Goal: Information Seeking & Learning: Learn about a topic

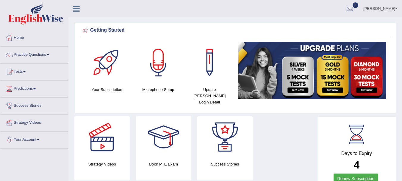
click at [159, 66] on div at bounding box center [159, 63] width 42 height 42
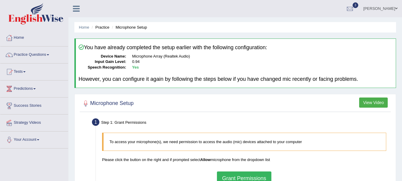
click at [265, 172] on button "Grant Permissions" at bounding box center [244, 178] width 54 height 14
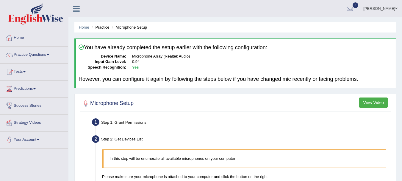
scroll to position [132, 0]
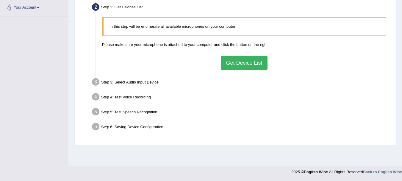
click at [235, 63] on button "Get Device List" at bounding box center [244, 63] width 46 height 14
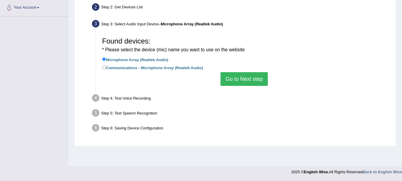
click at [227, 77] on button "Go to Next step" at bounding box center [244, 79] width 47 height 14
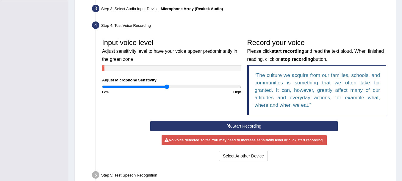
scroll to position [148, 0]
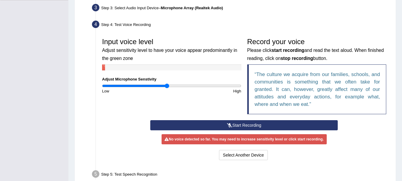
click at [250, 125] on button "Start Recording" at bounding box center [244, 125] width 188 height 10
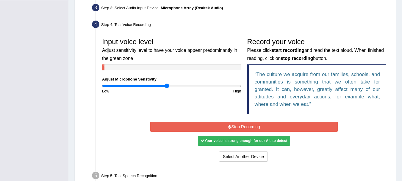
click at [250, 125] on button "Stop Recording" at bounding box center [244, 127] width 188 height 10
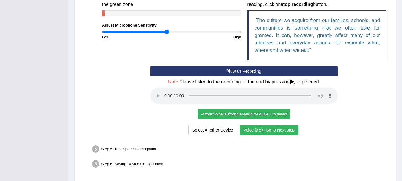
scroll to position [223, 0]
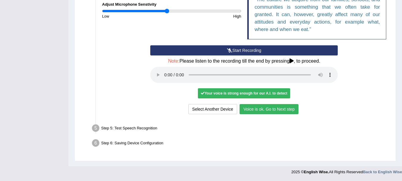
click at [293, 111] on button "Voice is ok. Go to Next step" at bounding box center [269, 109] width 59 height 10
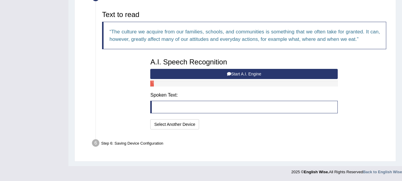
scroll to position [192, 0]
click at [205, 75] on button "Start A.I. Engine" at bounding box center [244, 74] width 188 height 10
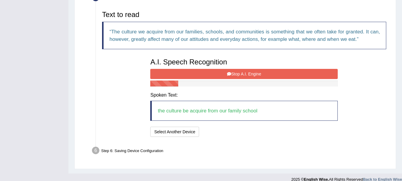
click at [205, 75] on button "Stop A.I. Engine" at bounding box center [244, 74] width 188 height 10
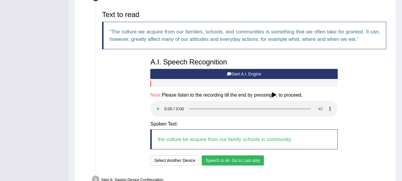
click at [216, 158] on button "Speech is ok. Go to Last step" at bounding box center [233, 160] width 62 height 10
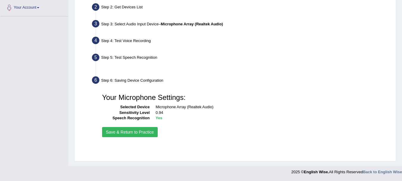
scroll to position [132, 0]
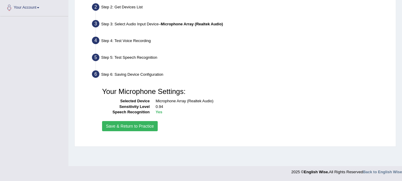
click at [146, 127] on button "Save & Return to Practice" at bounding box center [130, 126] width 56 height 10
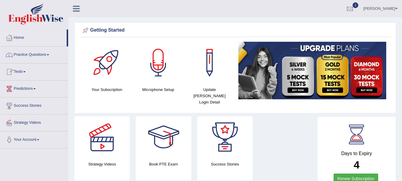
click at [23, 58] on link "Practice Questions" at bounding box center [34, 53] width 68 height 15
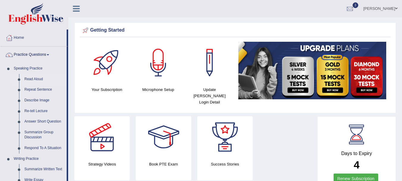
click at [32, 78] on link "Read Aloud" at bounding box center [44, 79] width 45 height 11
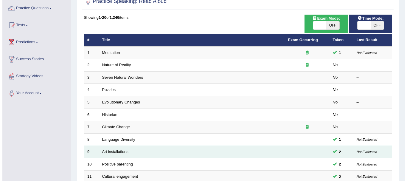
scroll to position [48, 0]
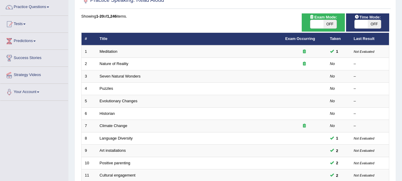
click at [332, 21] on span "OFF" at bounding box center [330, 24] width 13 height 8
checkbox input "true"
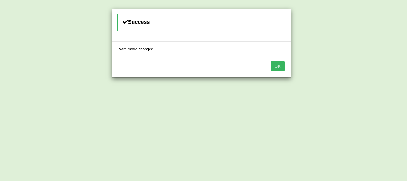
click at [276, 62] on button "OK" at bounding box center [277, 66] width 14 height 10
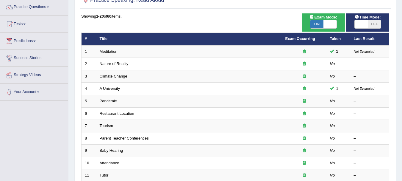
click at [369, 21] on span "OFF" at bounding box center [374, 24] width 13 height 8
checkbox input "true"
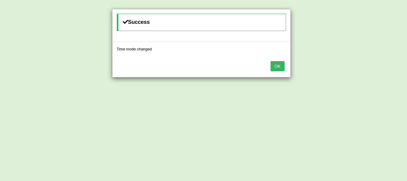
click at [277, 68] on button "OK" at bounding box center [277, 66] width 14 height 10
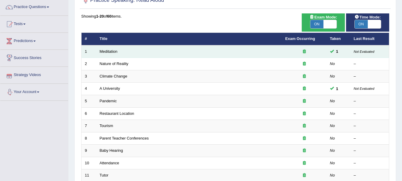
click at [107, 54] on td "Meditation" at bounding box center [189, 51] width 186 height 13
click at [116, 51] on link "Meditation" at bounding box center [109, 51] width 18 height 4
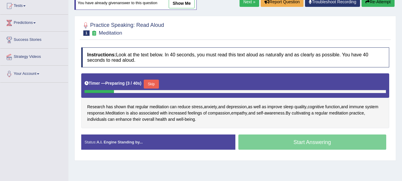
scroll to position [71, 0]
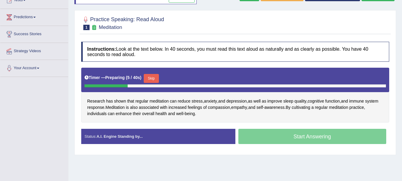
click at [158, 75] on button "Skip" at bounding box center [151, 78] width 15 height 9
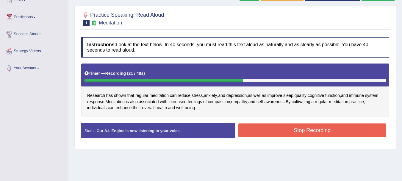
click at [256, 124] on button "Stop Recording" at bounding box center [313, 130] width 148 height 14
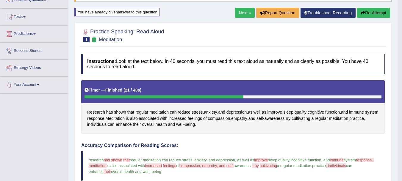
scroll to position [48, 0]
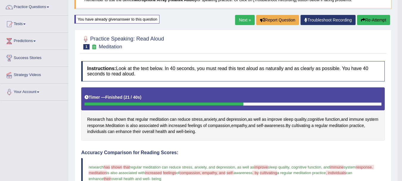
click at [245, 21] on link "Next »" at bounding box center [245, 20] width 20 height 10
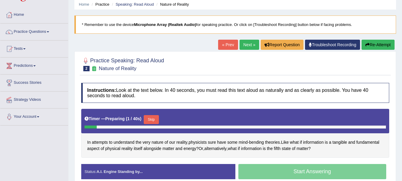
scroll to position [35, 0]
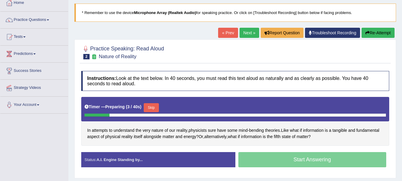
click at [157, 108] on button "Skip" at bounding box center [151, 107] width 15 height 9
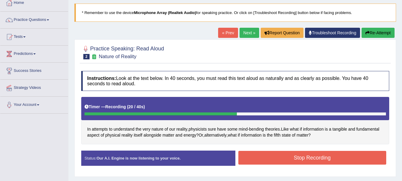
click at [271, 155] on button "Stop Recording" at bounding box center [313, 158] width 148 height 14
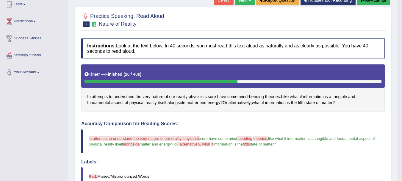
scroll to position [0, 0]
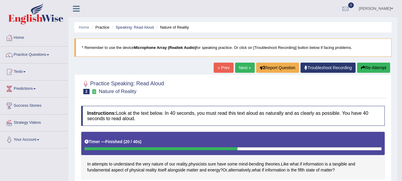
click at [240, 66] on link "Next »" at bounding box center [245, 68] width 20 height 10
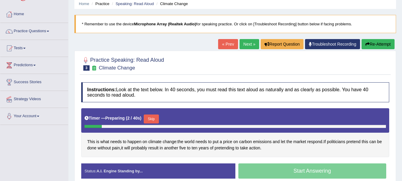
scroll to position [24, 0]
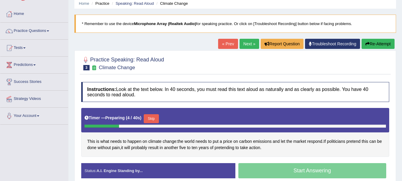
click at [158, 115] on button "Skip" at bounding box center [151, 118] width 15 height 9
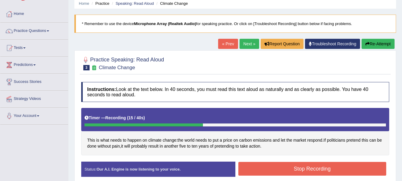
click at [243, 169] on button "Stop Recording" at bounding box center [313, 169] width 148 height 14
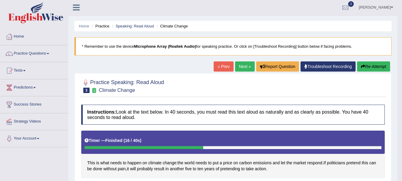
scroll to position [0, 0]
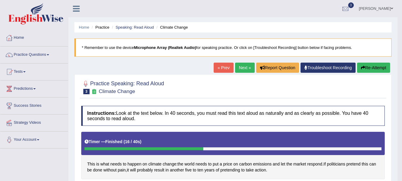
click at [243, 66] on link "Next »" at bounding box center [245, 68] width 20 height 10
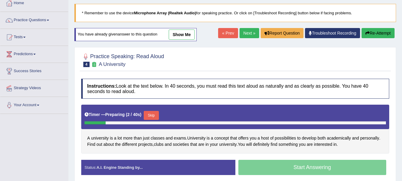
scroll to position [36, 0]
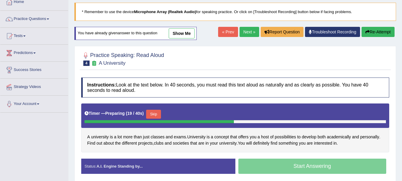
click at [160, 112] on button "Skip" at bounding box center [153, 114] width 15 height 9
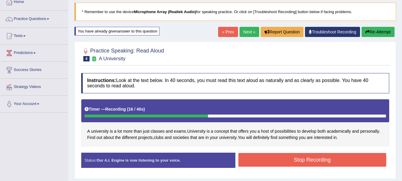
click at [263, 156] on button "Stop Recording" at bounding box center [313, 160] width 148 height 14
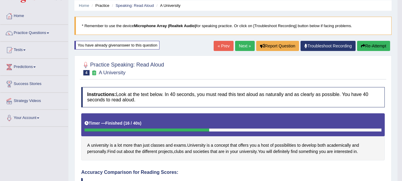
scroll to position [0, 0]
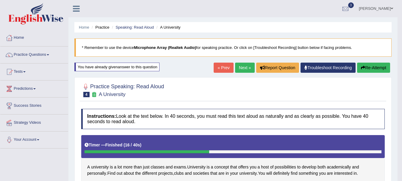
click at [245, 68] on link "Next »" at bounding box center [245, 68] width 20 height 10
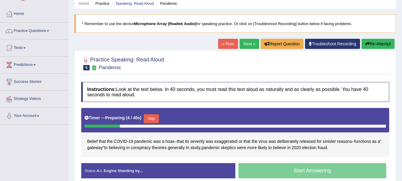
scroll to position [36, 0]
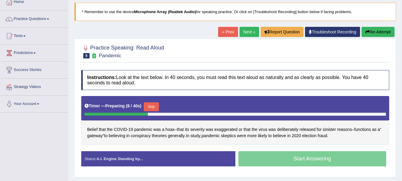
click at [158, 105] on button "Skip" at bounding box center [151, 106] width 15 height 9
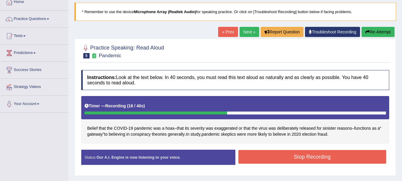
click at [249, 162] on button "Stop Recording" at bounding box center [313, 157] width 148 height 14
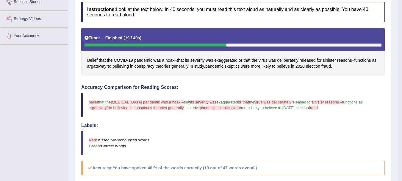
scroll to position [95, 0]
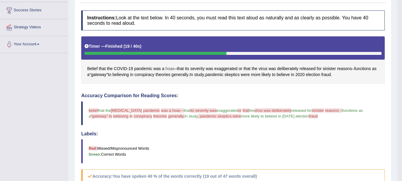
click at [172, 68] on span "hoax" at bounding box center [170, 69] width 9 height 6
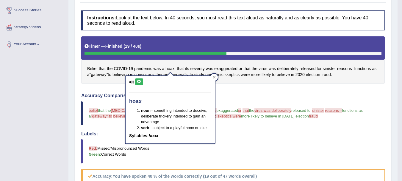
click at [138, 81] on icon at bounding box center [139, 82] width 4 height 4
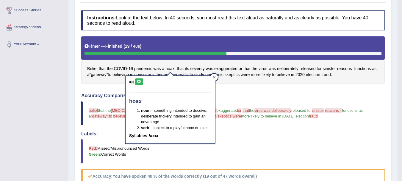
click at [215, 79] on icon at bounding box center [214, 77] width 3 height 3
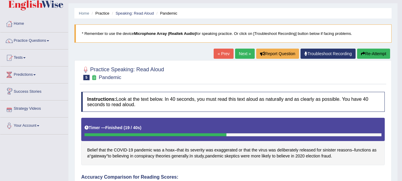
scroll to position [0, 0]
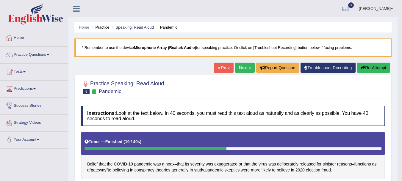
click at [243, 70] on link "Next »" at bounding box center [245, 68] width 20 height 10
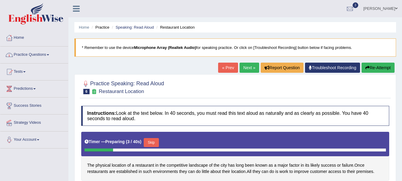
click at [22, 51] on link "Practice Questions" at bounding box center [34, 53] width 68 height 15
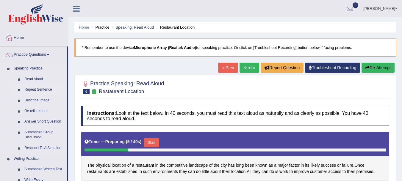
click at [36, 90] on link "Repeat Sentence" at bounding box center [44, 89] width 45 height 11
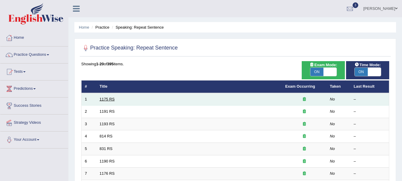
click at [106, 100] on link "1175 RS" at bounding box center [107, 99] width 15 height 4
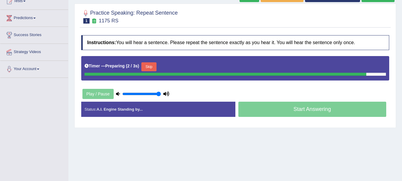
scroll to position [83, 0]
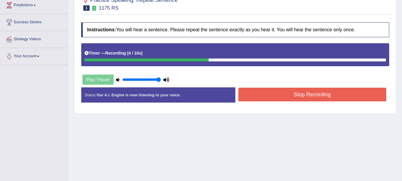
click at [283, 92] on button "Stop Recording" at bounding box center [313, 95] width 148 height 14
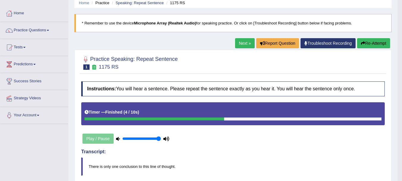
scroll to position [12, 0]
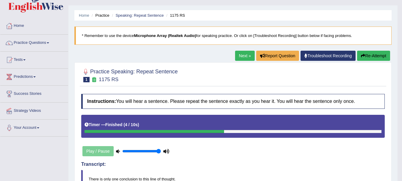
click at [247, 58] on link "Next »" at bounding box center [245, 56] width 20 height 10
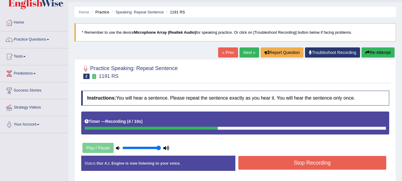
scroll to position [36, 0]
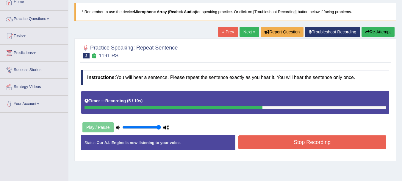
click at [287, 136] on button "Stop Recording" at bounding box center [313, 142] width 148 height 14
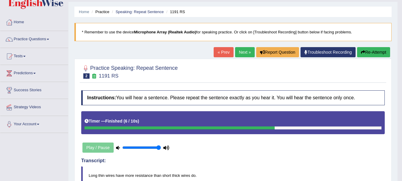
scroll to position [12, 0]
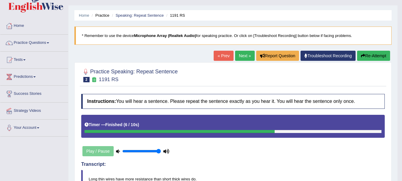
click at [240, 53] on link "Next »" at bounding box center [245, 56] width 20 height 10
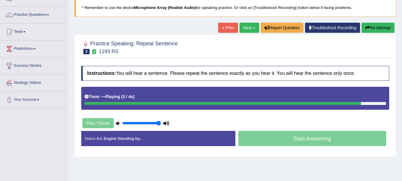
scroll to position [48, 0]
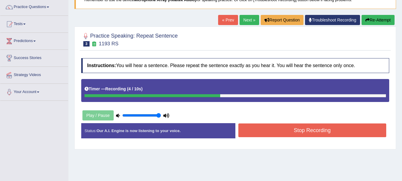
click at [287, 128] on button "Stop Recording" at bounding box center [313, 130] width 148 height 14
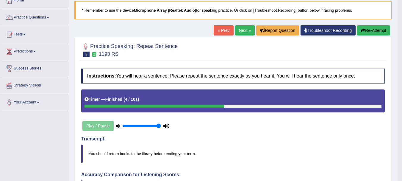
scroll to position [0, 0]
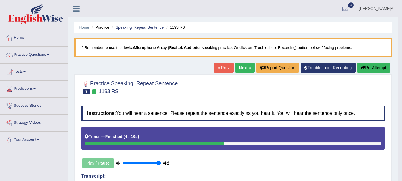
click at [245, 69] on link "Next »" at bounding box center [245, 68] width 20 height 10
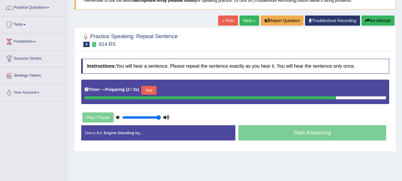
scroll to position [48, 0]
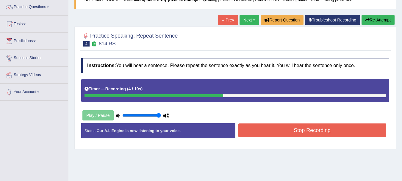
click at [289, 129] on button "Stop Recording" at bounding box center [313, 130] width 148 height 14
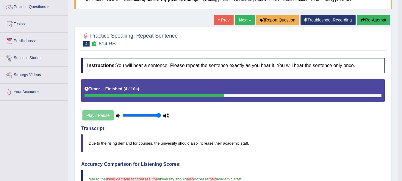
click at [239, 18] on link "Next »" at bounding box center [245, 20] width 20 height 10
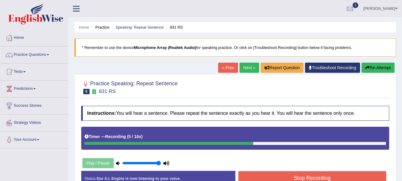
click at [310, 173] on button "Stop Recording" at bounding box center [313, 178] width 148 height 14
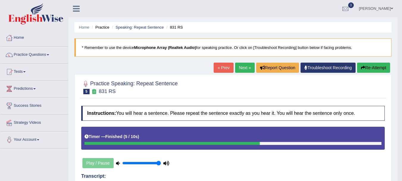
click at [243, 67] on link "Next »" at bounding box center [245, 68] width 20 height 10
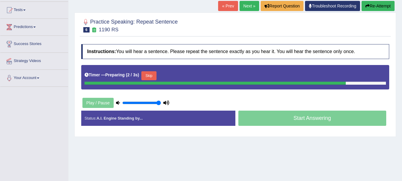
scroll to position [71, 0]
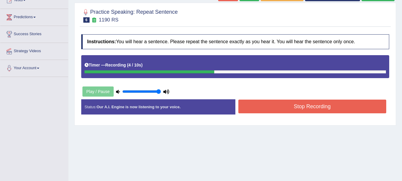
click at [252, 109] on button "Stop Recording" at bounding box center [313, 106] width 148 height 14
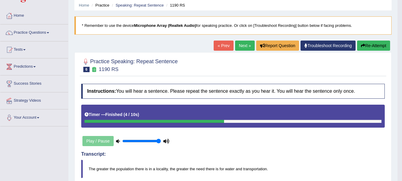
scroll to position [0, 0]
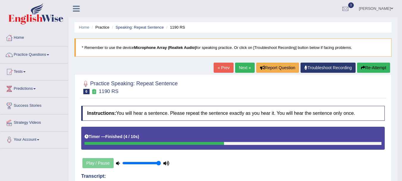
click at [244, 68] on link "Next »" at bounding box center [245, 68] width 20 height 10
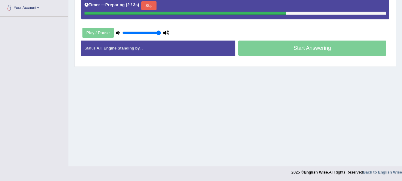
scroll to position [132, 0]
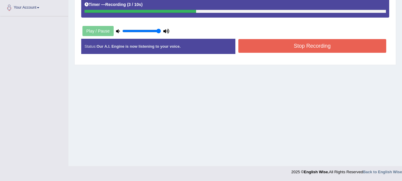
click at [356, 46] on button "Stop Recording" at bounding box center [313, 46] width 148 height 14
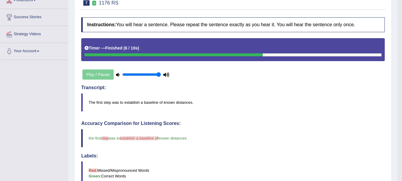
scroll to position [0, 0]
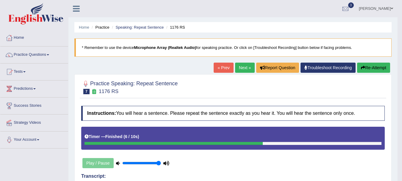
click at [244, 65] on link "Next »" at bounding box center [245, 68] width 20 height 10
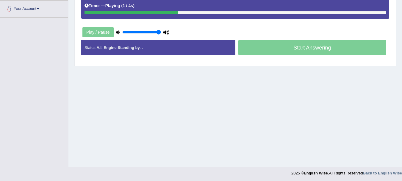
scroll to position [132, 0]
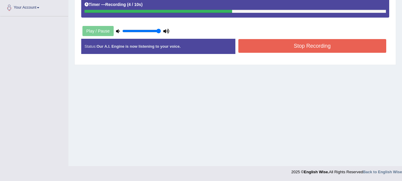
click at [366, 49] on button "Stop Recording" at bounding box center [313, 46] width 148 height 14
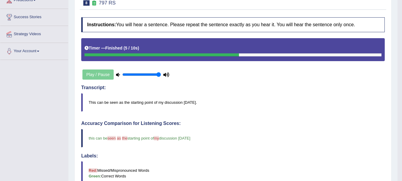
scroll to position [0, 0]
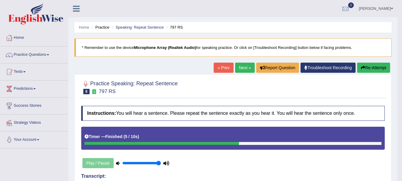
click at [239, 63] on link "Next »" at bounding box center [245, 68] width 20 height 10
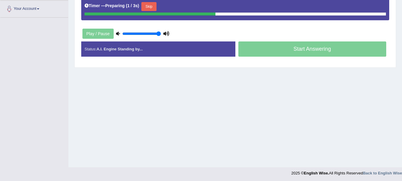
scroll to position [132, 0]
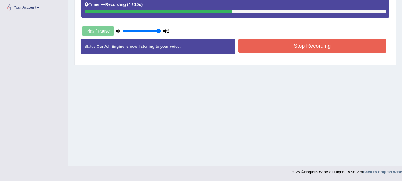
click at [339, 48] on button "Stop Recording" at bounding box center [313, 46] width 148 height 14
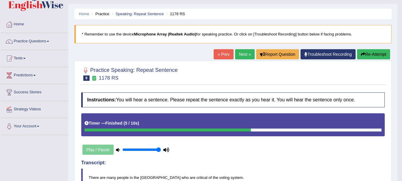
scroll to position [0, 0]
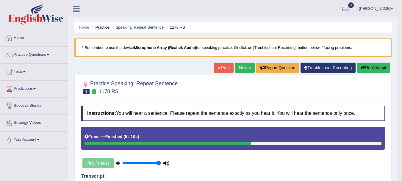
click at [244, 65] on link "Next »" at bounding box center [245, 68] width 20 height 10
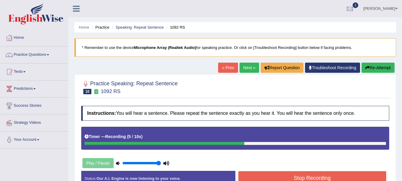
click at [275, 173] on button "Stop Recording" at bounding box center [313, 178] width 148 height 14
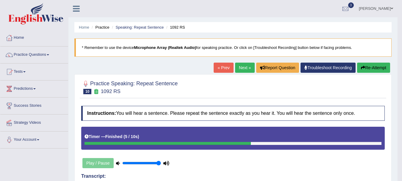
click at [241, 63] on link "Next »" at bounding box center [245, 68] width 20 height 10
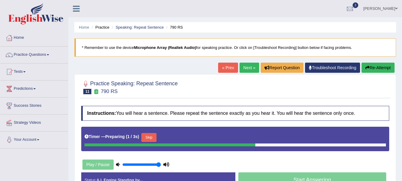
scroll to position [132, 0]
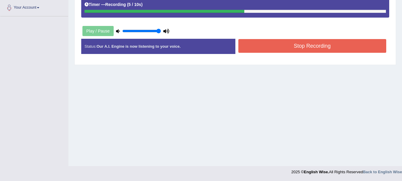
click at [350, 49] on button "Stop Recording" at bounding box center [313, 46] width 148 height 14
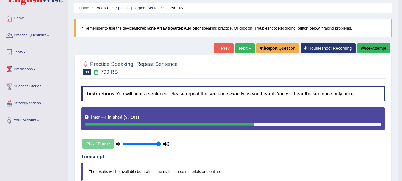
scroll to position [0, 0]
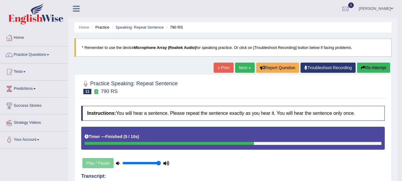
click at [246, 66] on link "Next »" at bounding box center [245, 68] width 20 height 10
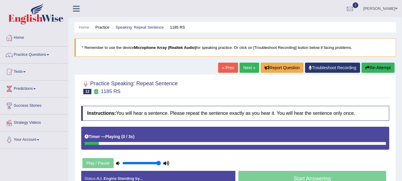
scroll to position [132, 0]
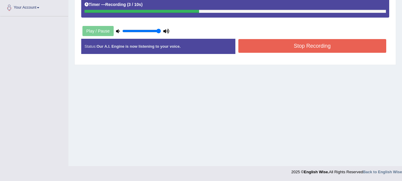
click at [319, 49] on button "Stop Recording" at bounding box center [313, 46] width 148 height 14
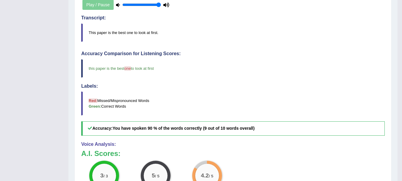
scroll to position [0, 0]
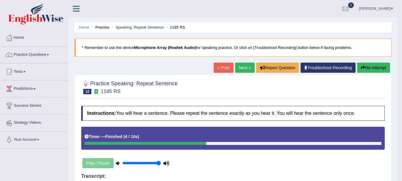
click at [243, 68] on link "Next »" at bounding box center [245, 68] width 20 height 10
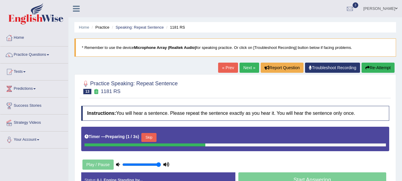
scroll to position [132, 0]
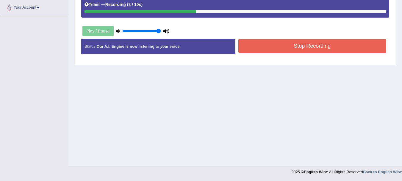
click at [351, 50] on button "Stop Recording" at bounding box center [313, 46] width 148 height 14
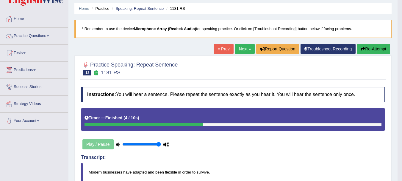
scroll to position [0, 0]
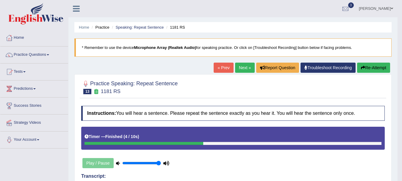
click at [247, 66] on link "Next »" at bounding box center [245, 68] width 20 height 10
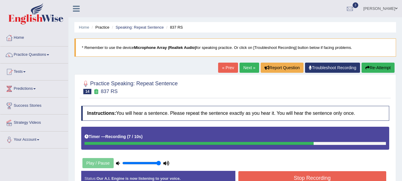
click at [306, 175] on button "Stop Recording" at bounding box center [313, 178] width 148 height 14
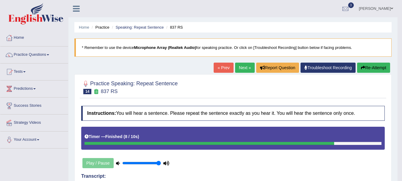
click at [402, 164] on div "Updating answer..." at bounding box center [201, 90] width 402 height 181
click at [402, 164] on body "Toggle navigation Home Practice Questions Speaking Practice Read Aloud Repeat S…" at bounding box center [201, 90] width 402 height 181
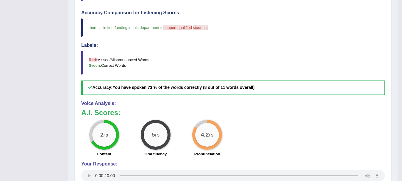
scroll to position [41, 0]
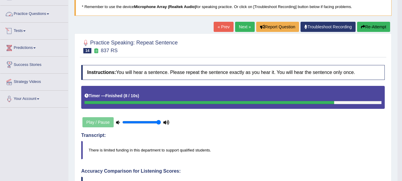
click at [32, 15] on link "Practice Questions" at bounding box center [34, 13] width 68 height 15
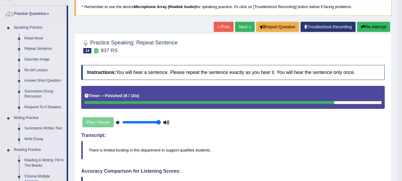
click at [36, 59] on link "Describe Image" at bounding box center [44, 59] width 45 height 11
